Goal: Task Accomplishment & Management: Use online tool/utility

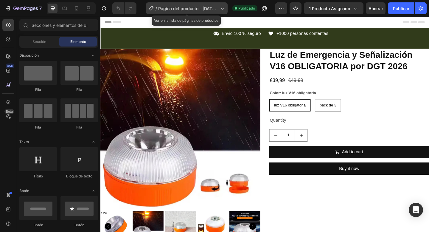
click at [206, 4] on div "/ Página del producto - 15 de julio, 22:46:45" at bounding box center [187, 8] width 82 height 12
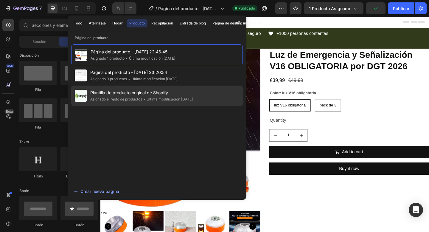
click at [148, 94] on font "Plantilla de producto original de Shopify" at bounding box center [129, 92] width 78 height 5
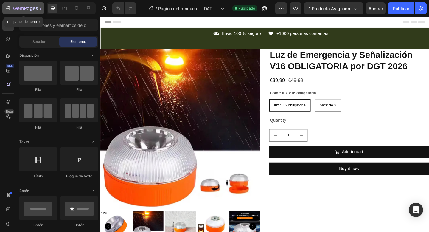
click at [21, 11] on div "7" at bounding box center [27, 8] width 28 height 7
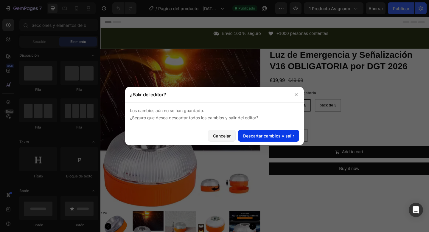
click at [277, 138] on font "Descartar cambios y salir" at bounding box center [268, 135] width 51 height 5
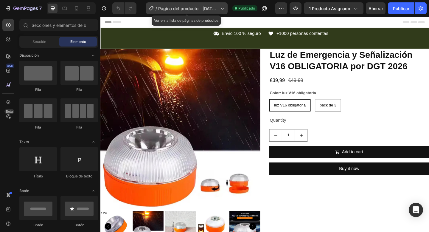
click at [201, 4] on div "/ Página del producto - 15 de julio, 22:46:45" at bounding box center [187, 8] width 82 height 12
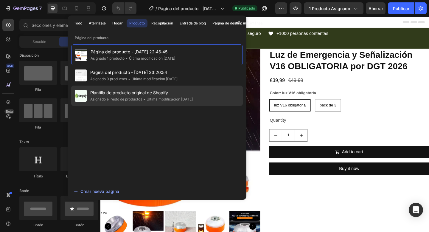
click at [148, 92] on font "Plantilla de producto original de Shopify" at bounding box center [129, 92] width 78 height 5
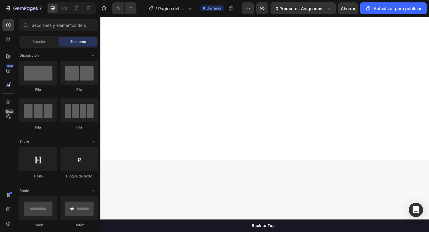
scroll to position [275, 0]
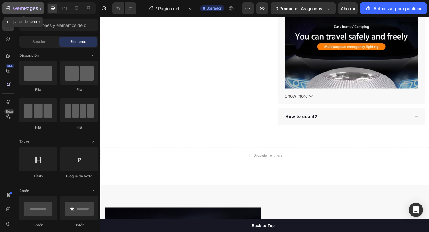
click at [11, 9] on div "7" at bounding box center [23, 8] width 37 height 7
